Goal: Book appointment/travel/reservation

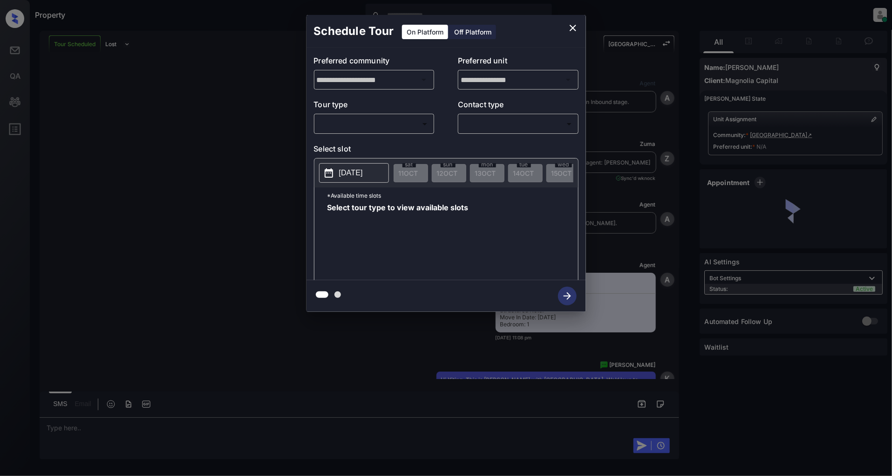
scroll to position [612, 0]
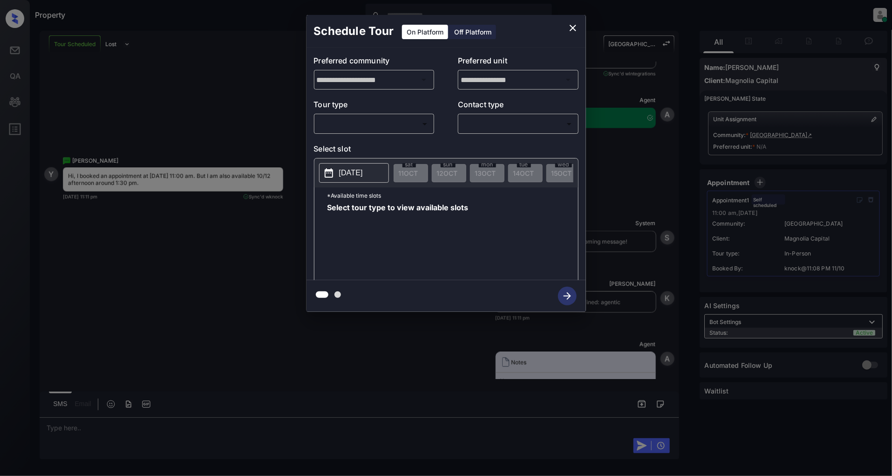
click at [420, 121] on body "Property Patrick Deasis Online Set yourself offline Set yourself on break Profi…" at bounding box center [446, 238] width 892 height 476
click at [339, 143] on li "In Person" at bounding box center [374, 144] width 115 height 17
type input "********"
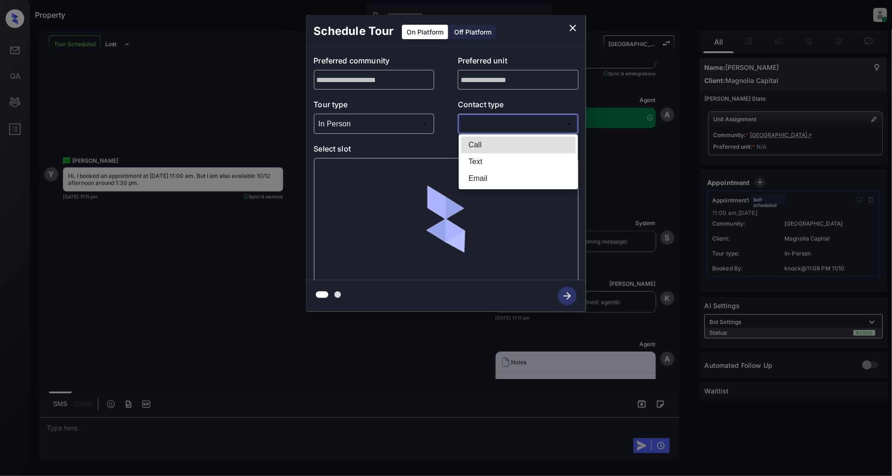
click at [510, 125] on body "Property Patrick Deasis Online Set yourself offline Set yourself on break Profi…" at bounding box center [446, 238] width 892 height 476
click at [483, 162] on li "Text" at bounding box center [518, 161] width 115 height 17
type input "****"
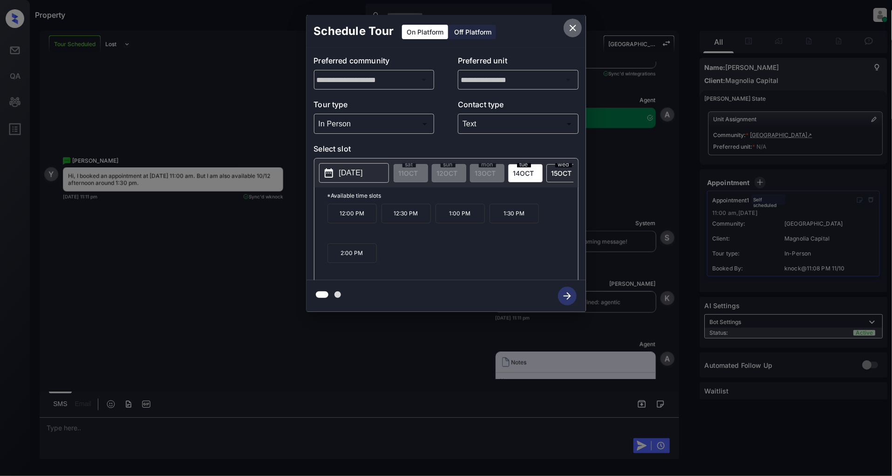
click at [571, 29] on icon "close" at bounding box center [573, 28] width 7 height 7
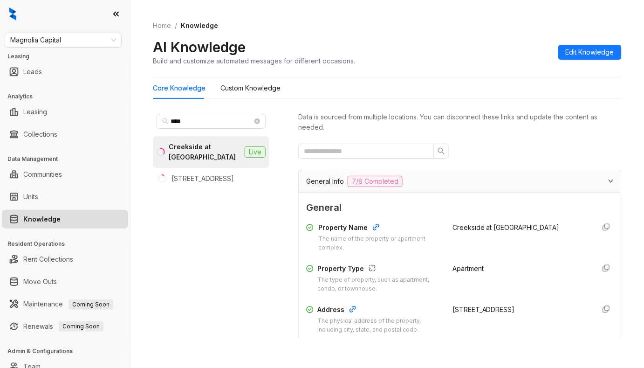
scroll to position [869, 0]
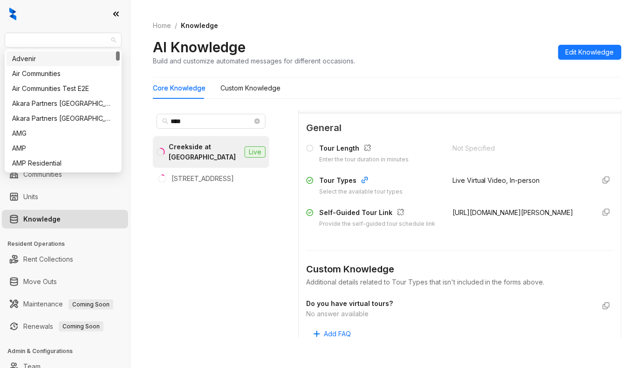
drag, startPoint x: 54, startPoint y: 41, endPoint x: -29, endPoint y: 40, distance: 83.9
click at [0, 40] on html "Magnolia Capital Leasing Leads Analytics Leasing Collections Data Management Co…" at bounding box center [322, 184] width 644 height 368
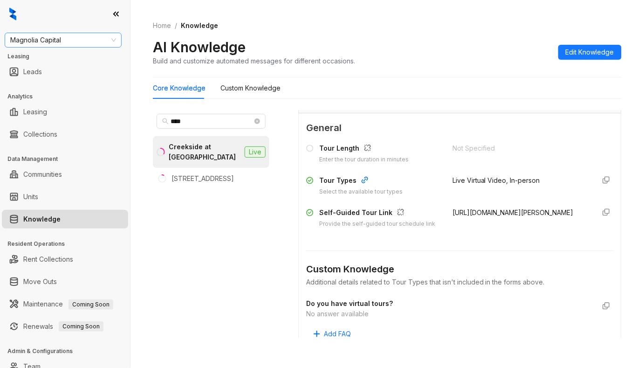
click at [34, 33] on div "Magnolia Capital" at bounding box center [63, 40] width 117 height 15
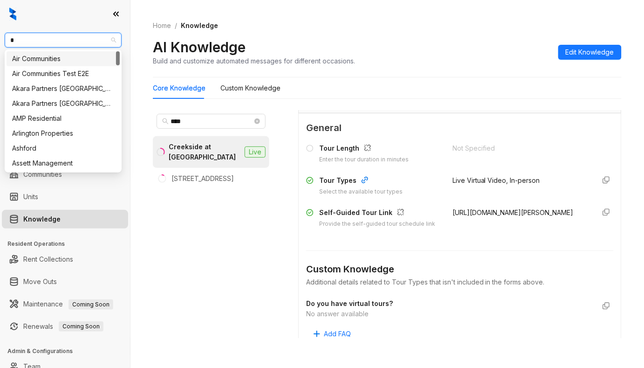
type input "**"
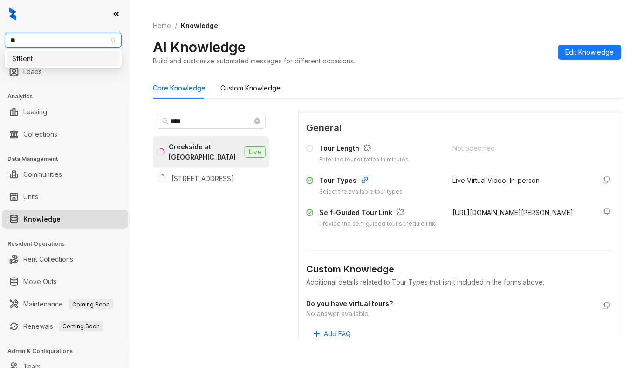
click at [25, 60] on div "SfRent" at bounding box center [63, 59] width 102 height 10
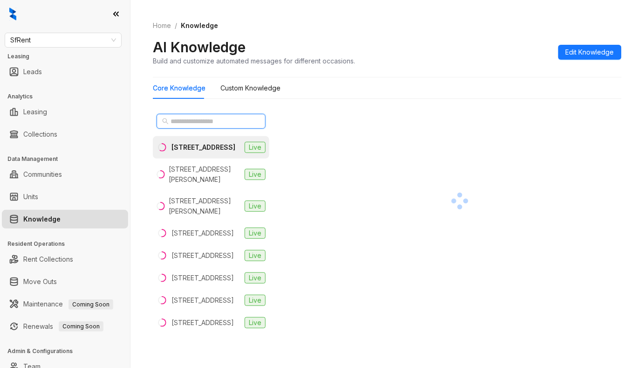
click at [178, 126] on input "text" at bounding box center [211, 121] width 82 height 10
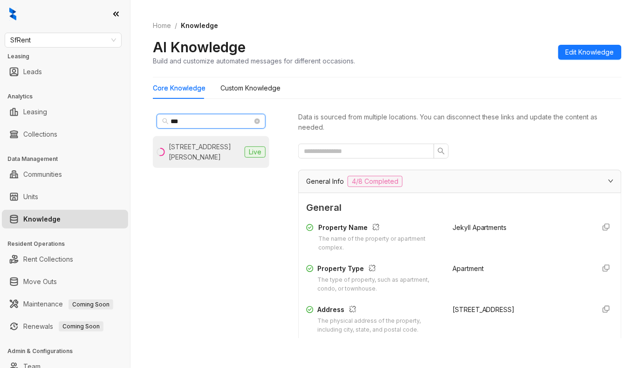
type input "***"
click at [197, 153] on div "[STREET_ADDRESS][PERSON_NAME]" at bounding box center [205, 152] width 72 height 20
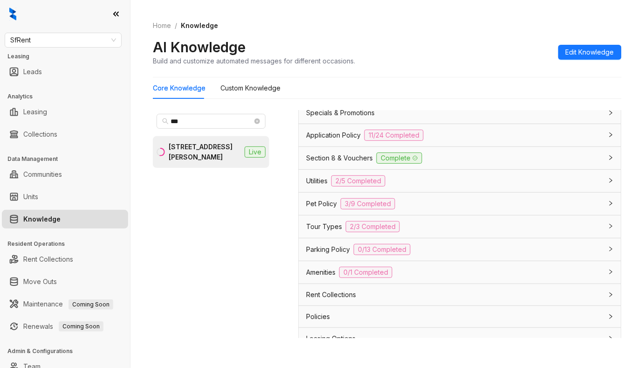
scroll to position [725, 0]
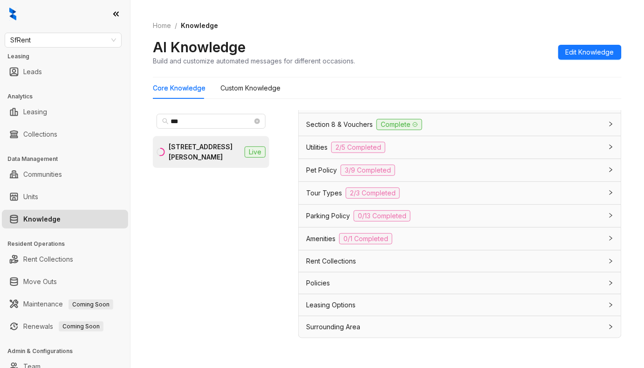
click at [420, 147] on div "Utilities 2/5 Completed" at bounding box center [454, 147] width 296 height 11
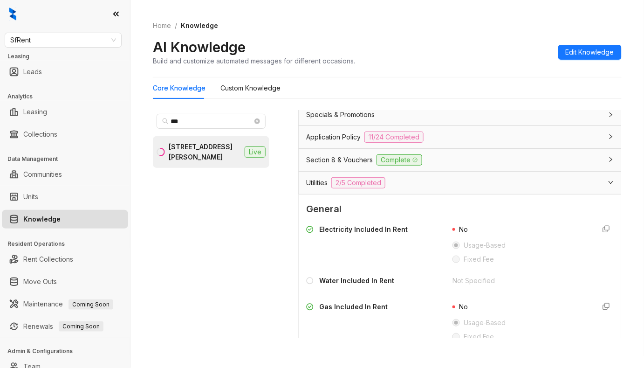
scroll to position [663, 0]
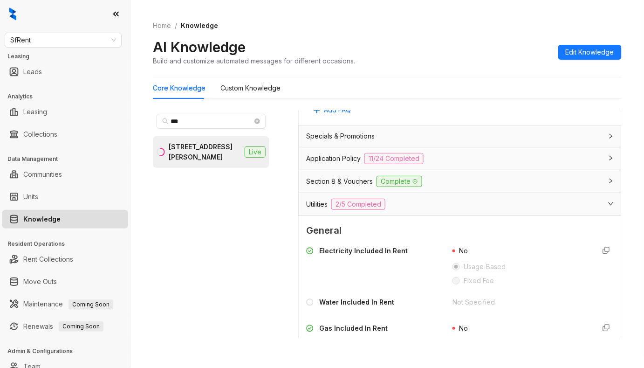
click at [431, 210] on div "Utilities 2/5 Completed" at bounding box center [454, 203] width 296 height 11
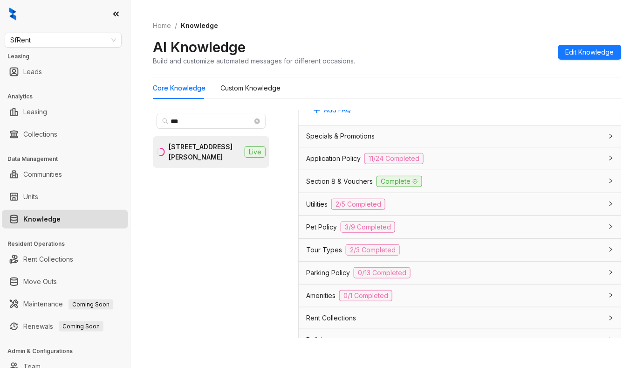
click at [315, 230] on span "Pet Policy" at bounding box center [321, 227] width 31 height 10
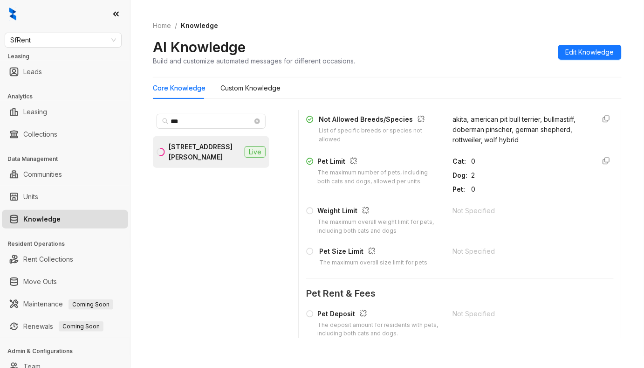
scroll to position [725, 0]
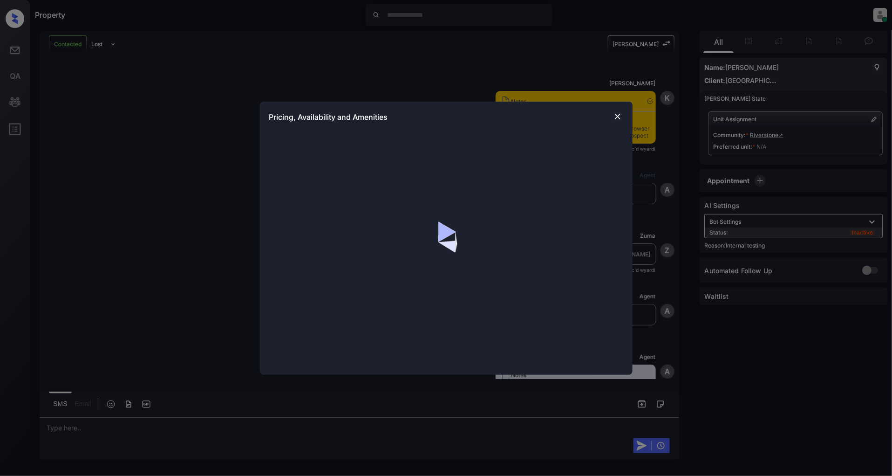
scroll to position [1300, 0]
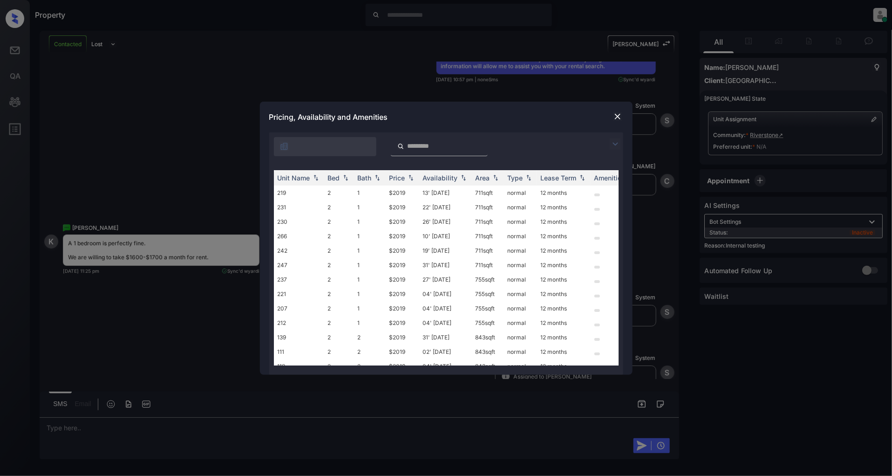
click at [615, 142] on img at bounding box center [615, 143] width 11 height 11
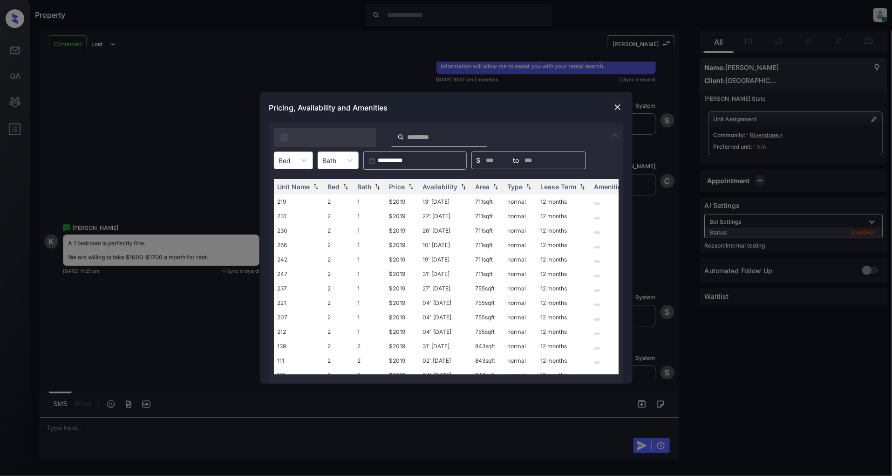
click at [294, 163] on div "Bed" at bounding box center [284, 161] width 21 height 14
click at [412, 184] on img at bounding box center [410, 187] width 9 height 7
click at [412, 184] on img at bounding box center [410, 186] width 9 height 7
drag, startPoint x: 413, startPoint y: 197, endPoint x: 387, endPoint y: 201, distance: 26.4
click at [387, 201] on td "$2019" at bounding box center [403, 201] width 34 height 14
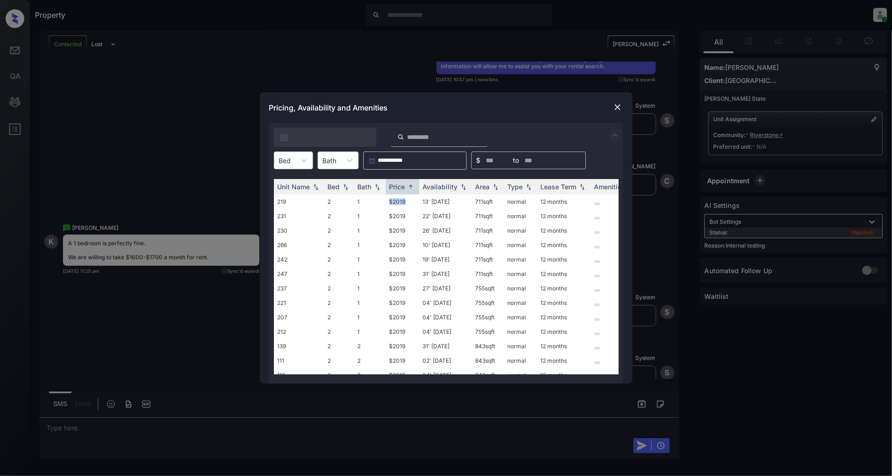
copy td "$2019"
click at [622, 106] on img at bounding box center [617, 106] width 9 height 9
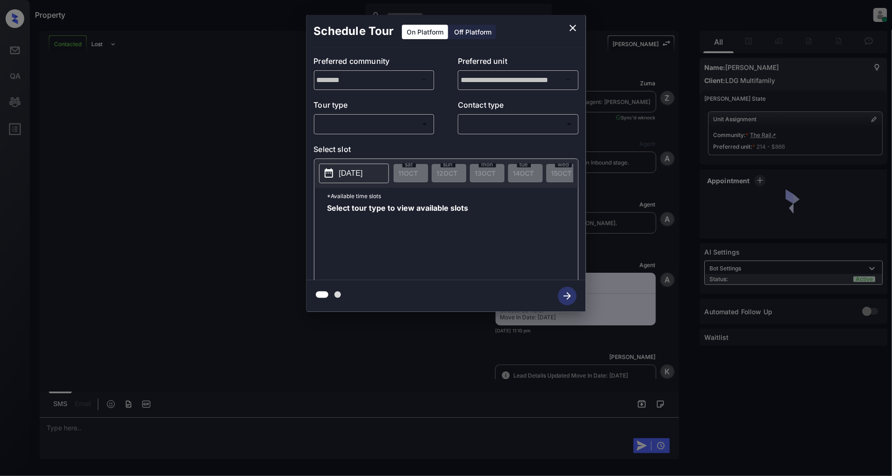
scroll to position [786, 0]
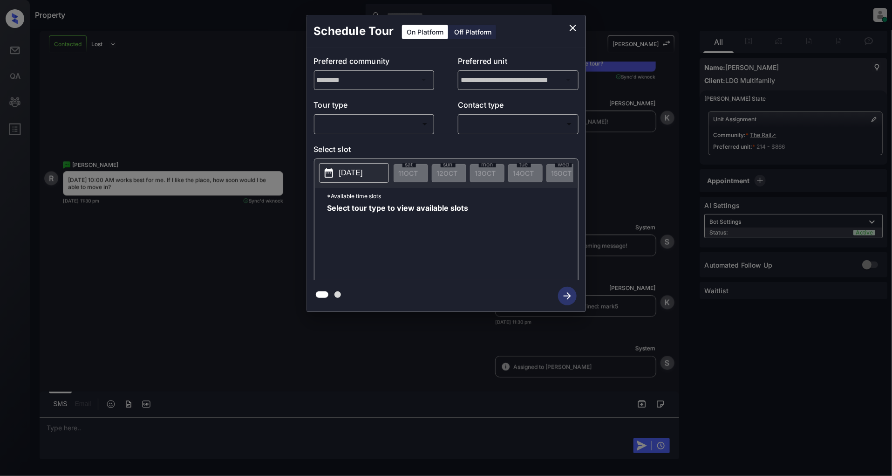
click at [413, 127] on body "Property Patrick Deasis Online Set yourself offline Set yourself on break Profi…" at bounding box center [446, 238] width 892 height 476
click at [366, 141] on li "In Person" at bounding box center [374, 144] width 115 height 17
type input "********"
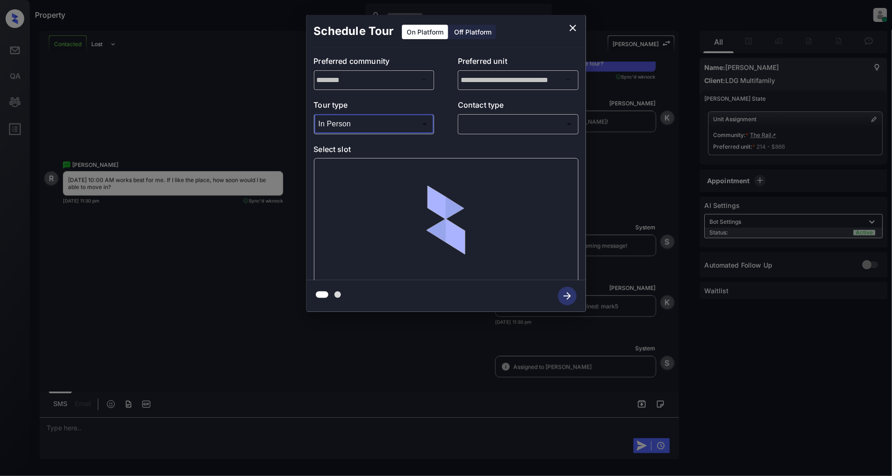
click at [477, 124] on body "Property Patrick Deasis Online Set yourself offline Set yourself on break Profi…" at bounding box center [446, 238] width 892 height 476
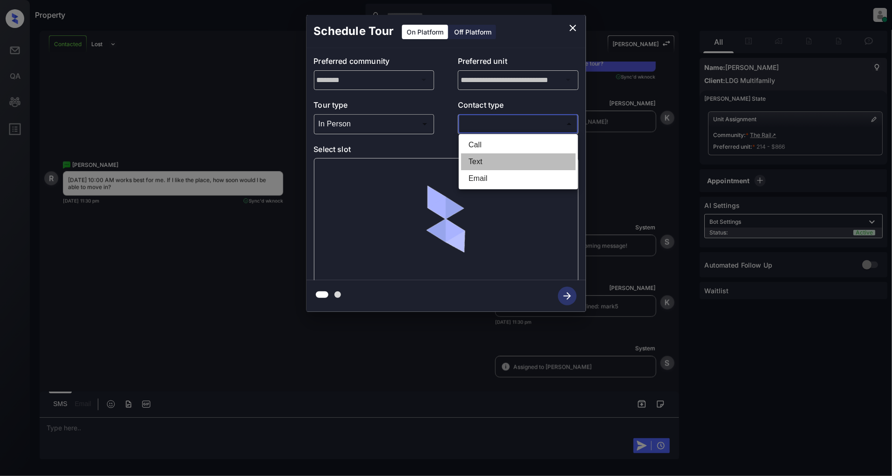
click at [482, 163] on li "Text" at bounding box center [518, 161] width 115 height 17
type input "****"
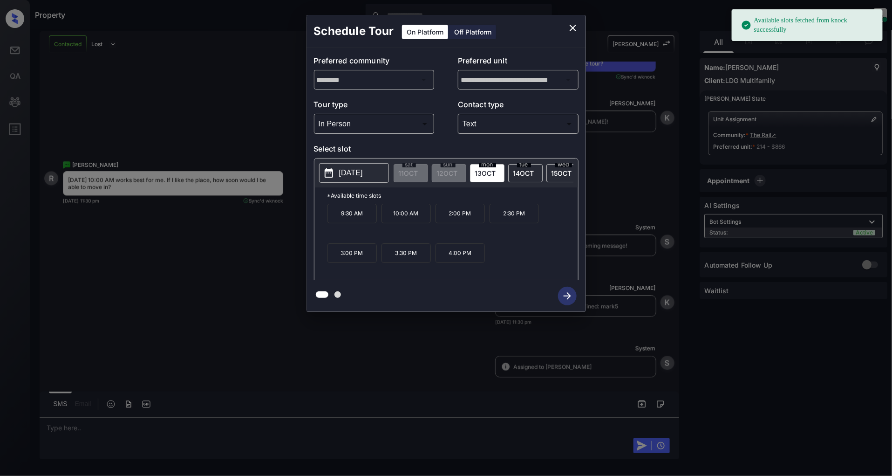
click at [522, 173] on span "14 OCT" at bounding box center [523, 173] width 21 height 8
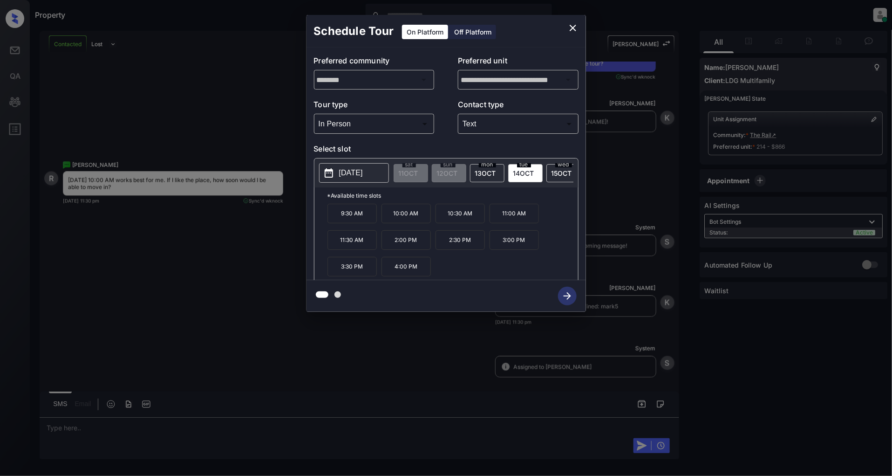
click at [402, 218] on p "10:00 AM" at bounding box center [405, 214] width 49 height 20
click at [565, 299] on icon "button" at bounding box center [567, 295] width 19 height 19
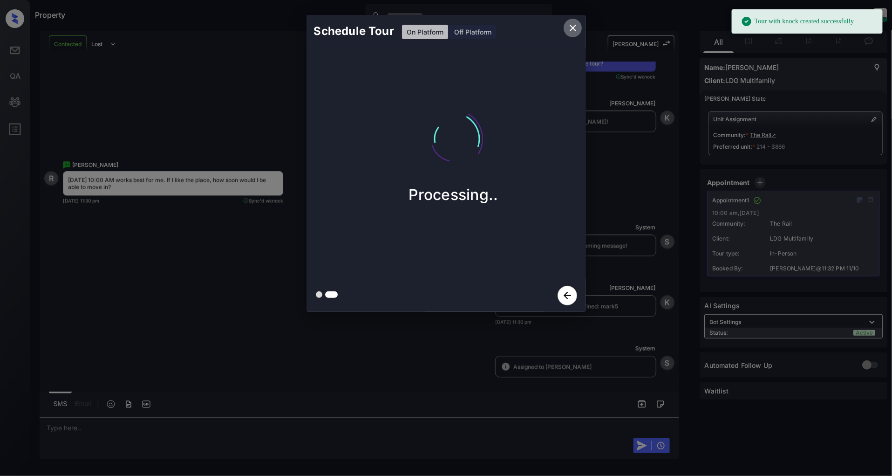
click at [574, 28] on icon "close" at bounding box center [573, 28] width 7 height 7
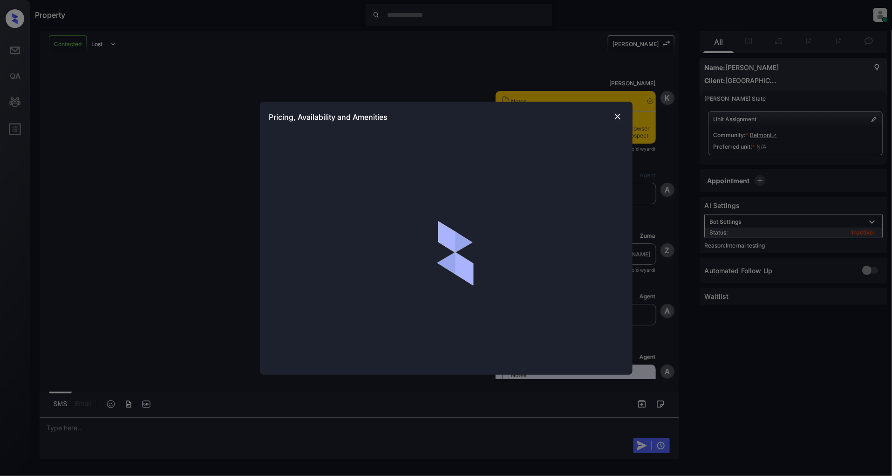
scroll to position [1250, 0]
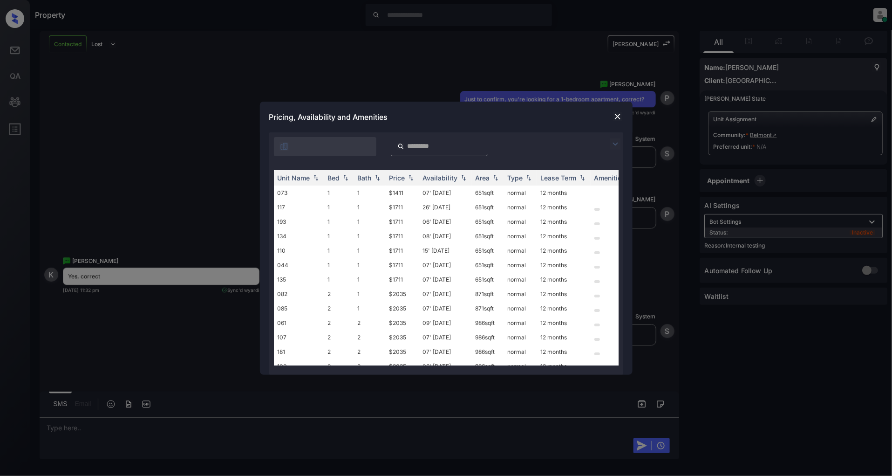
click at [611, 146] on img at bounding box center [615, 143] width 11 height 11
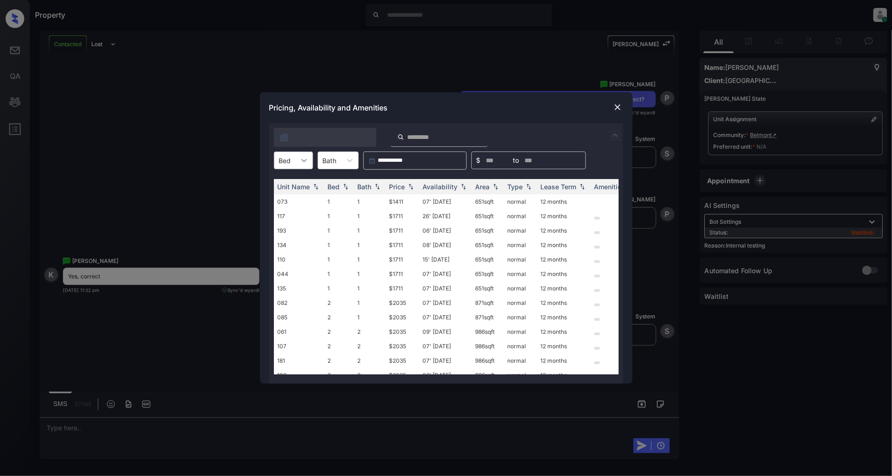
click at [300, 163] on icon at bounding box center [304, 160] width 9 height 9
click at [296, 183] on div "1" at bounding box center [293, 183] width 39 height 17
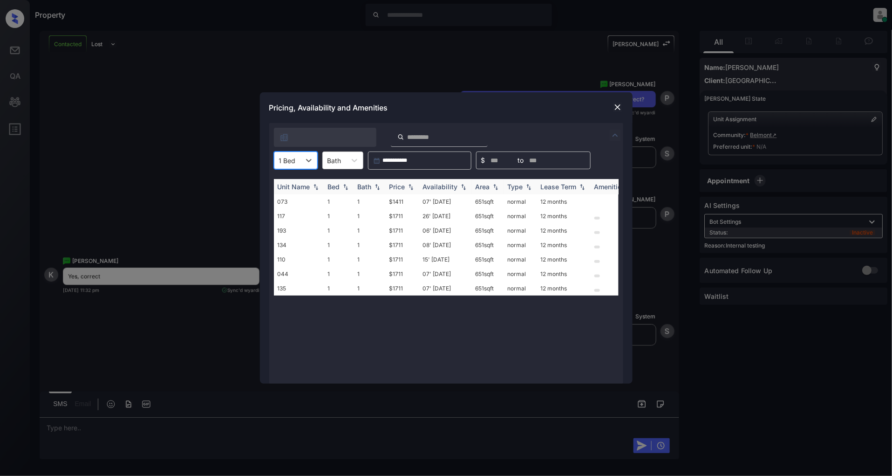
click at [403, 185] on div "Price" at bounding box center [397, 187] width 16 height 8
drag, startPoint x: 409, startPoint y: 197, endPoint x: 384, endPoint y: 198, distance: 25.2
click at [384, 198] on tr "073 1 1 $1411 07' Feb 26 651 sqft normal 12 months" at bounding box center [517, 201] width 487 height 14
copy tr "$1411"
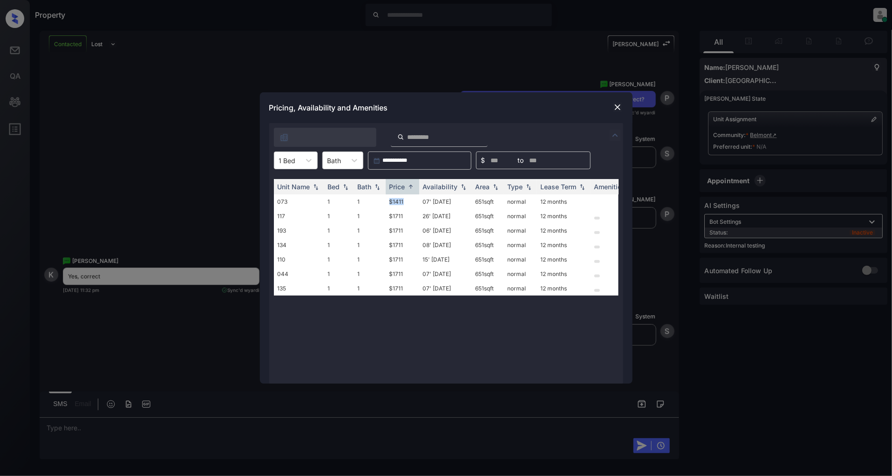
click at [615, 105] on img at bounding box center [617, 106] width 9 height 9
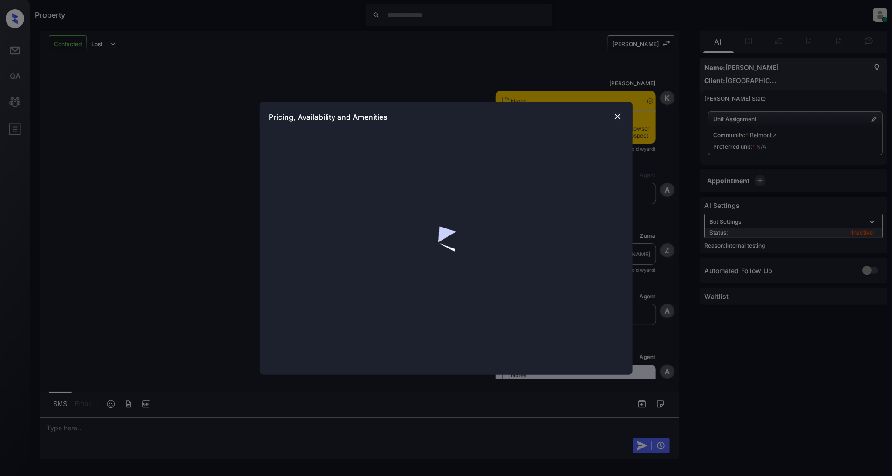
scroll to position [1407, 0]
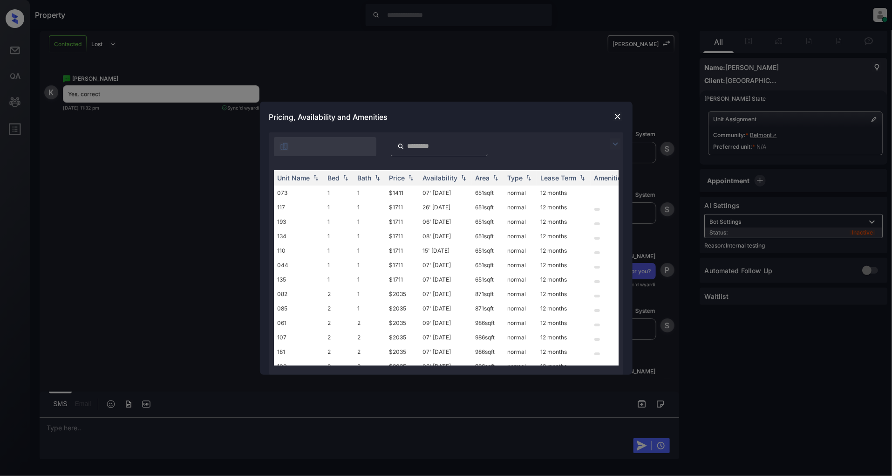
click at [615, 143] on img at bounding box center [615, 143] width 11 height 11
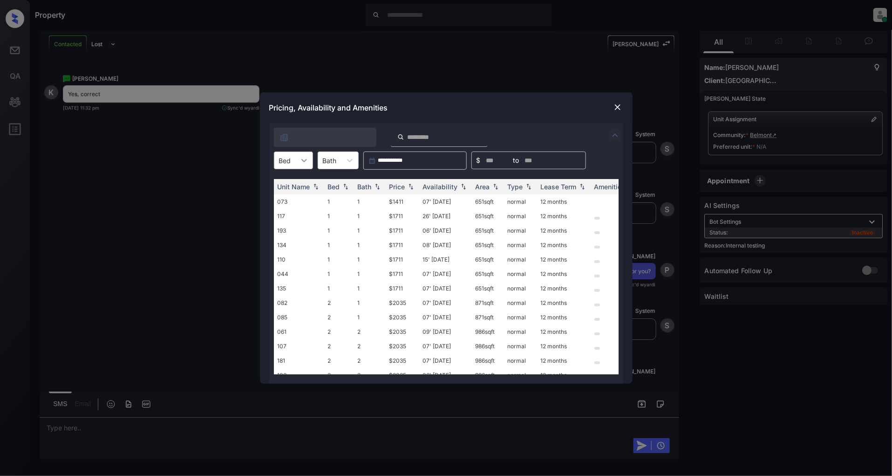
click at [300, 159] on icon at bounding box center [304, 160] width 9 height 9
click at [290, 183] on div "1" at bounding box center [293, 183] width 39 height 17
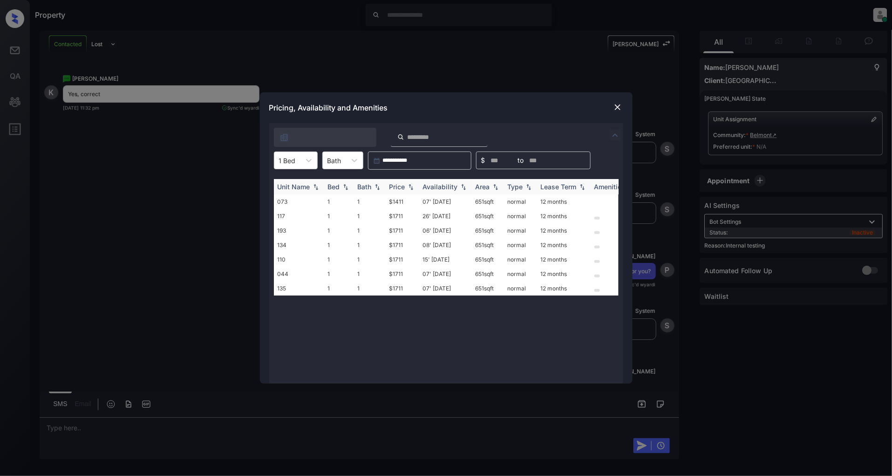
click at [413, 184] on img at bounding box center [410, 187] width 9 height 7
click at [403, 204] on td "$1411" at bounding box center [403, 201] width 34 height 14
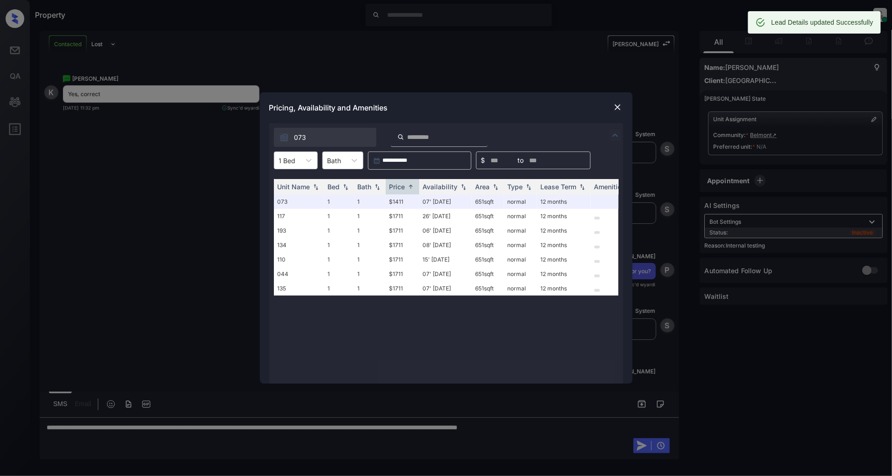
click at [617, 107] on img at bounding box center [617, 106] width 9 height 9
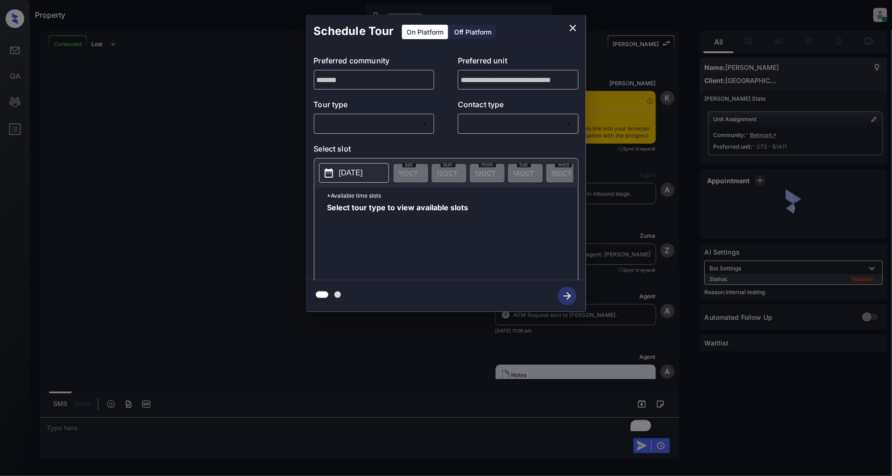
scroll to position [898, 0]
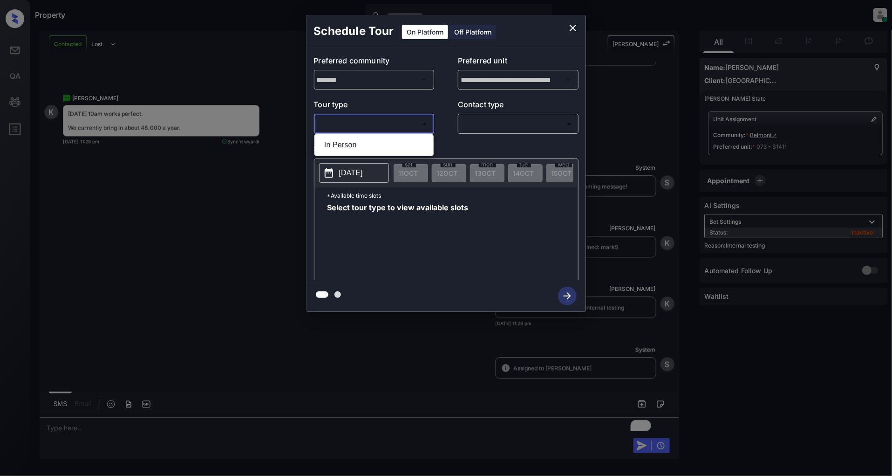
click at [359, 124] on body "Property [PERSON_NAME] Online Set yourself offline Set yourself on break Profil…" at bounding box center [446, 238] width 892 height 476
click at [351, 141] on li "In Person" at bounding box center [374, 144] width 115 height 17
type input "********"
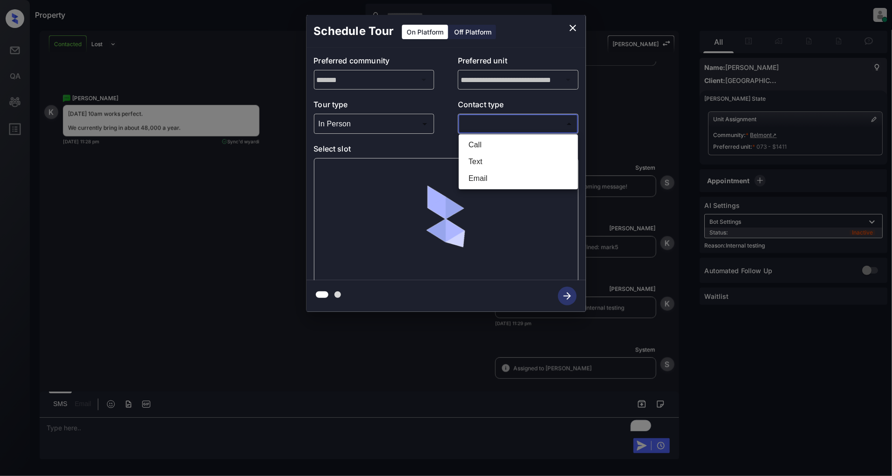
click at [493, 122] on body "Property [PERSON_NAME] Online Set yourself offline Set yourself on break Profil…" at bounding box center [446, 238] width 892 height 476
click at [482, 161] on li "Text" at bounding box center [518, 161] width 115 height 17
type input "****"
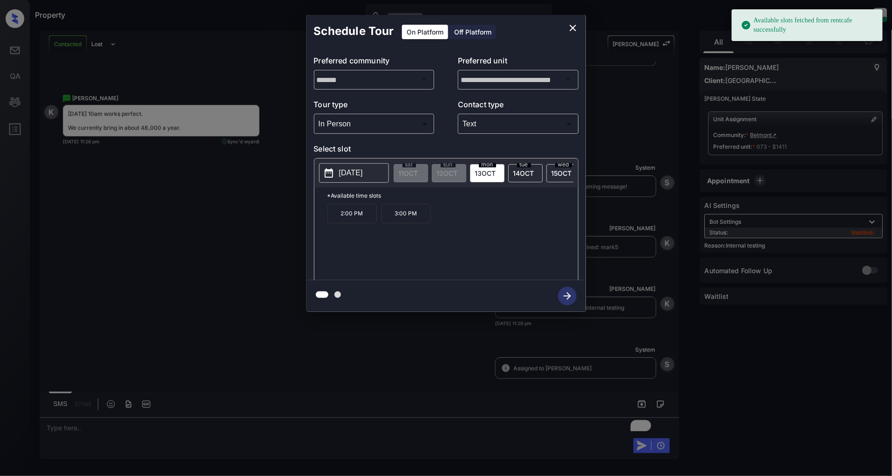
click at [527, 171] on span "[DATE]" at bounding box center [523, 173] width 21 height 8
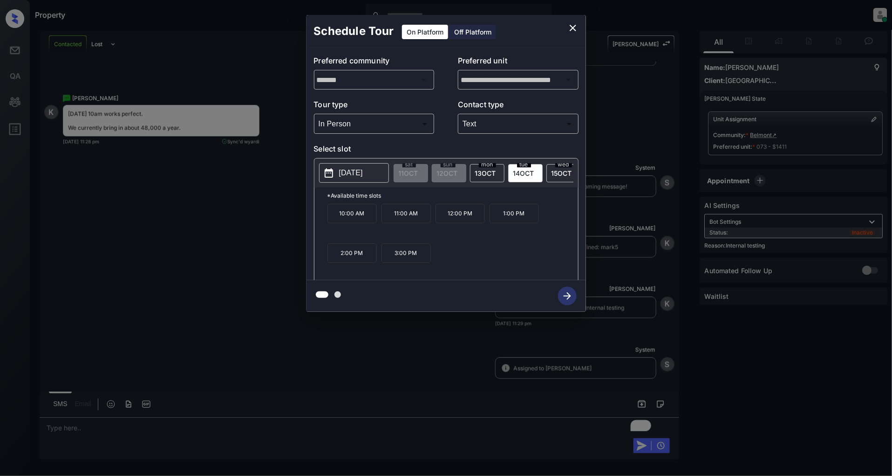
click at [349, 220] on p "10:00 AM" at bounding box center [351, 214] width 49 height 20
click at [562, 299] on icon "button" at bounding box center [567, 295] width 19 height 19
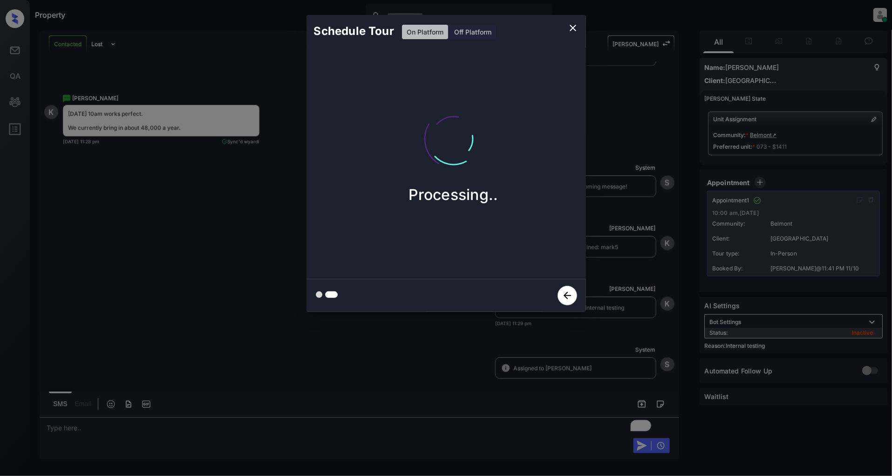
click at [575, 27] on icon "close" at bounding box center [572, 27] width 11 height 11
